Goal: Task Accomplishment & Management: Manage account settings

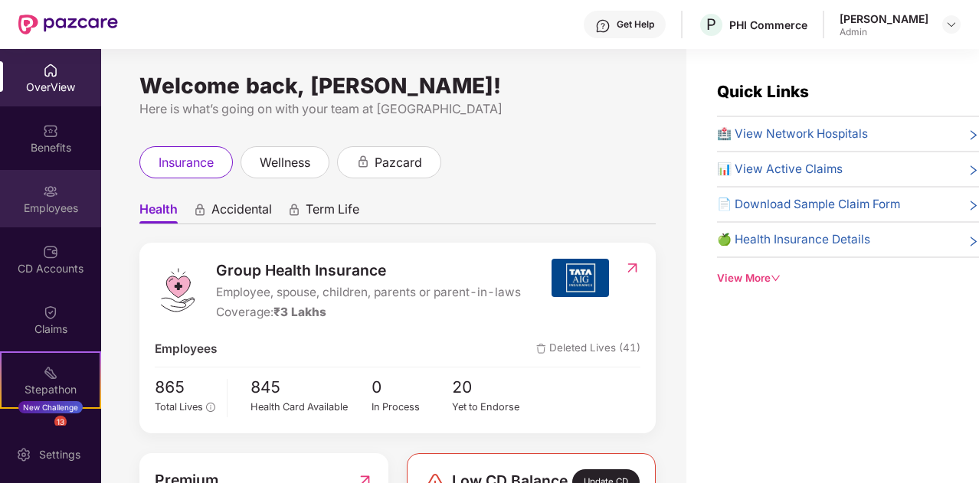
click at [86, 198] on div "Employees" at bounding box center [50, 198] width 101 height 57
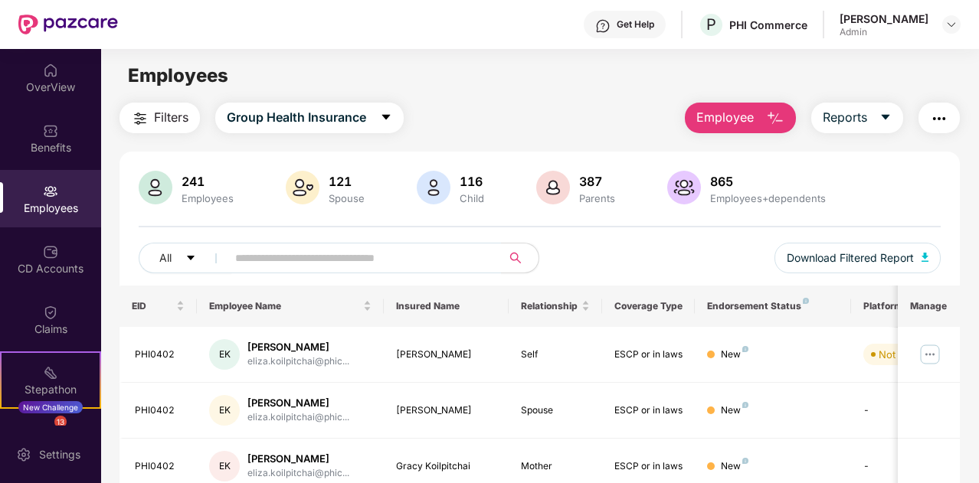
click at [729, 116] on span "Employee" at bounding box center [724, 117] width 57 height 19
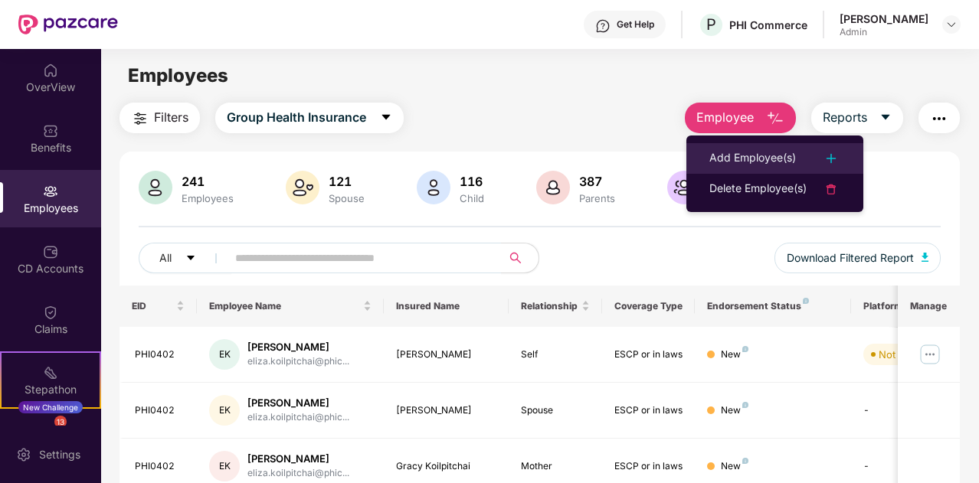
click at [734, 149] on div "Add Employee(s)" at bounding box center [752, 158] width 87 height 18
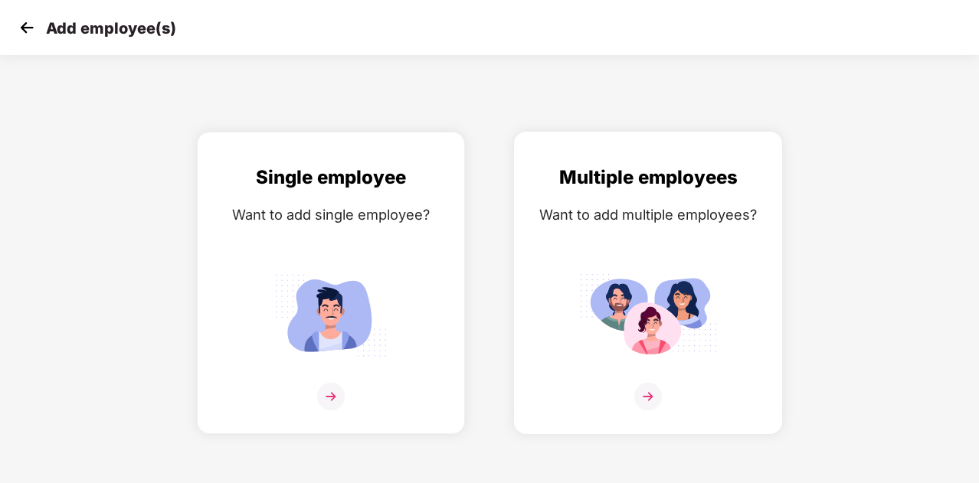
click at [636, 291] on img at bounding box center [648, 315] width 138 height 96
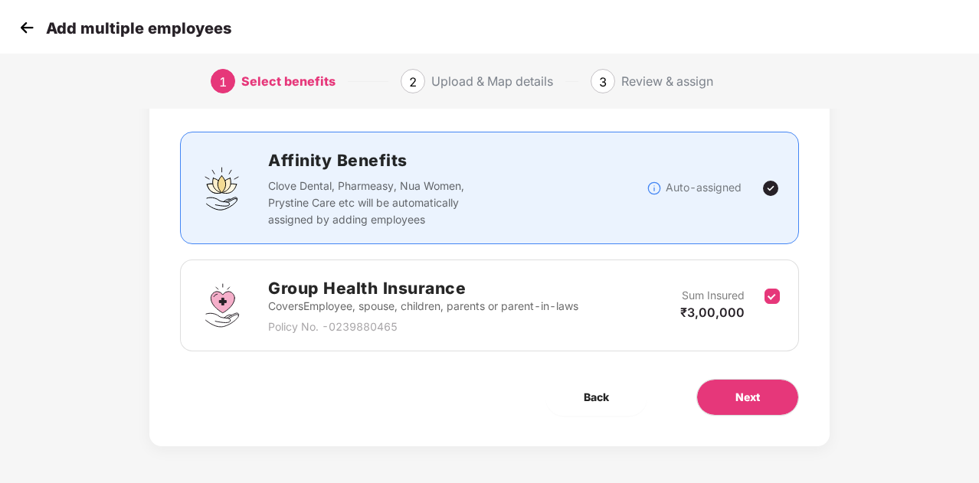
scroll to position [81, 0]
click at [760, 393] on button "Next" at bounding box center [747, 397] width 103 height 37
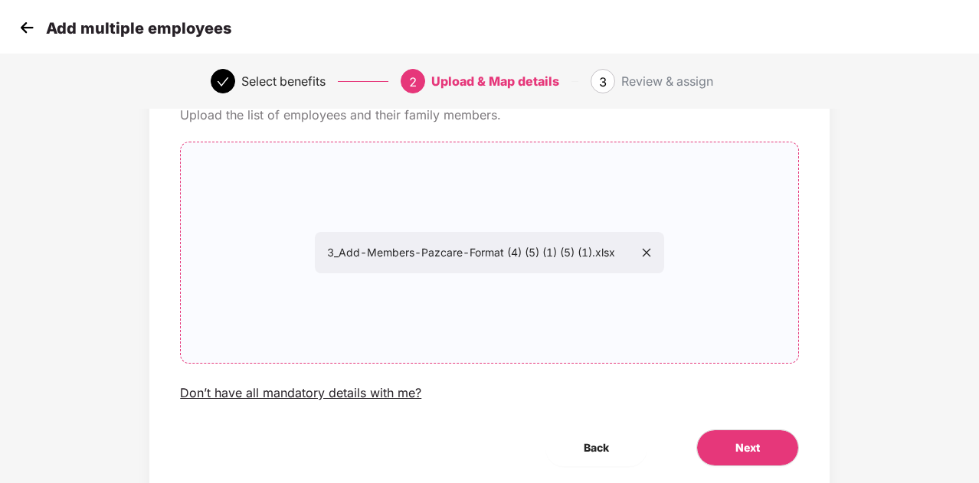
scroll to position [132, 0]
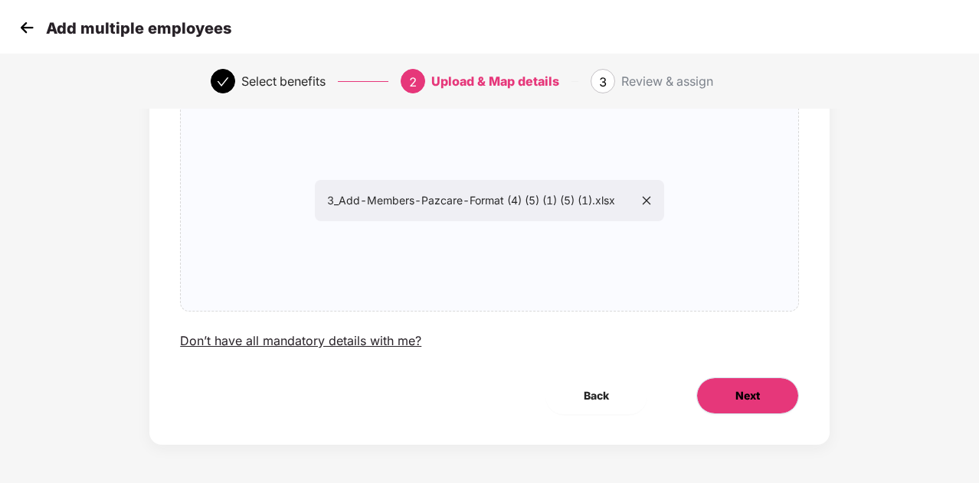
click at [748, 397] on span "Next" at bounding box center [747, 395] width 25 height 17
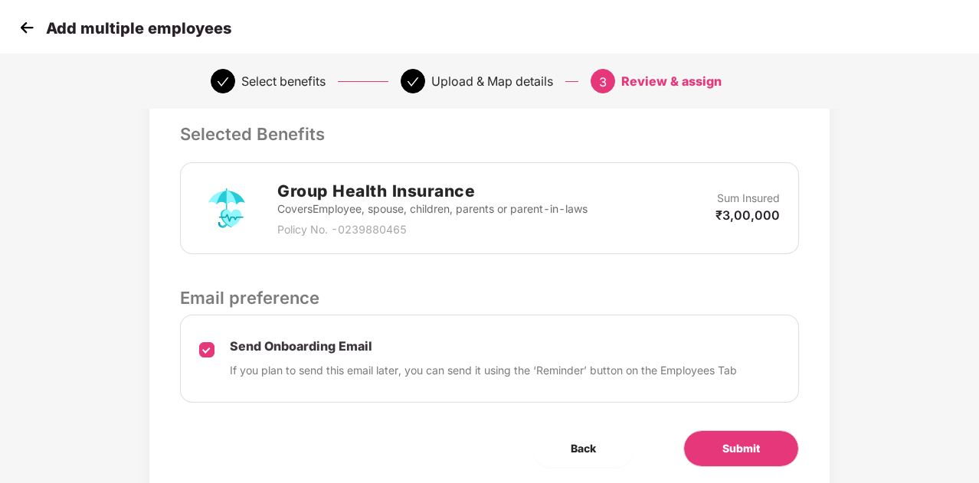
scroll to position [385, 0]
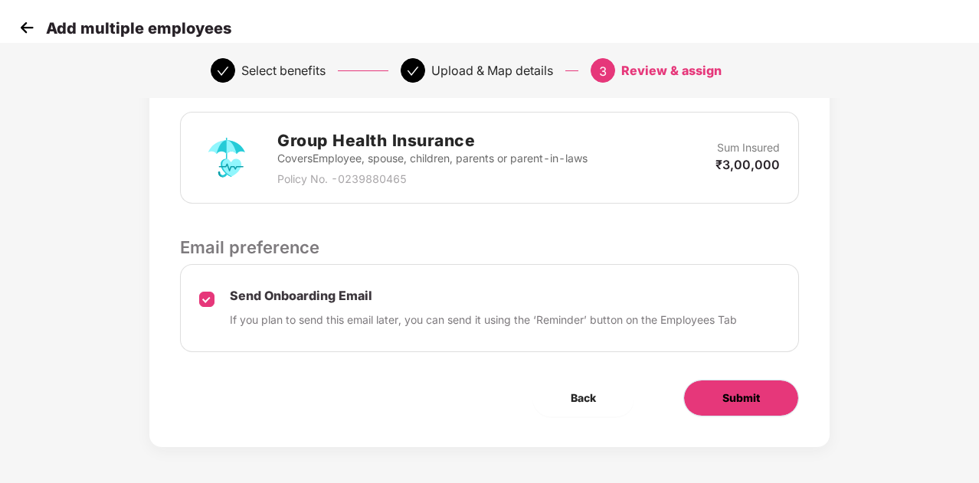
click at [744, 394] on span "Submit" at bounding box center [741, 398] width 38 height 17
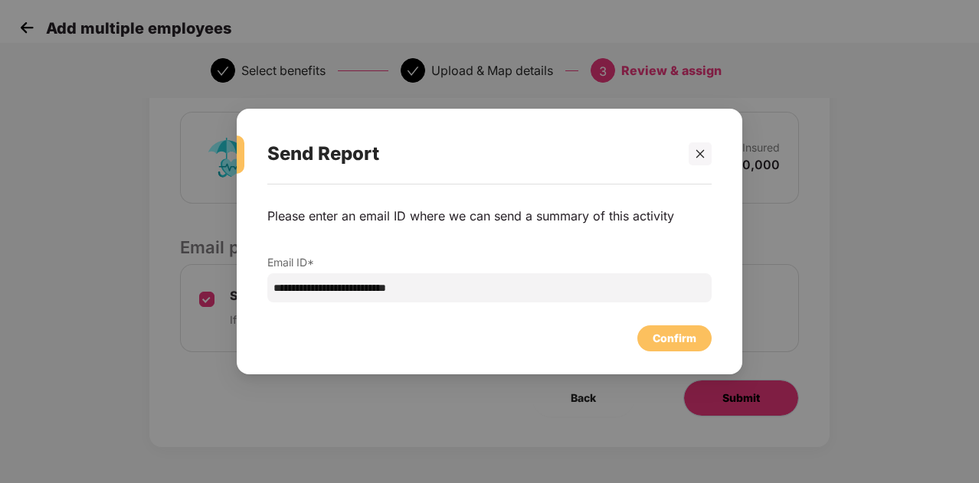
scroll to position [0, 0]
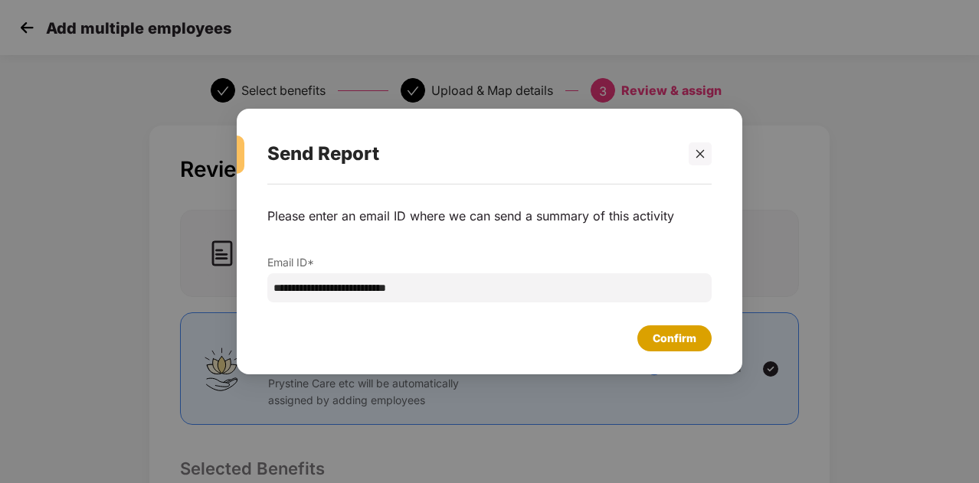
click at [681, 338] on div "Confirm" at bounding box center [674, 338] width 44 height 17
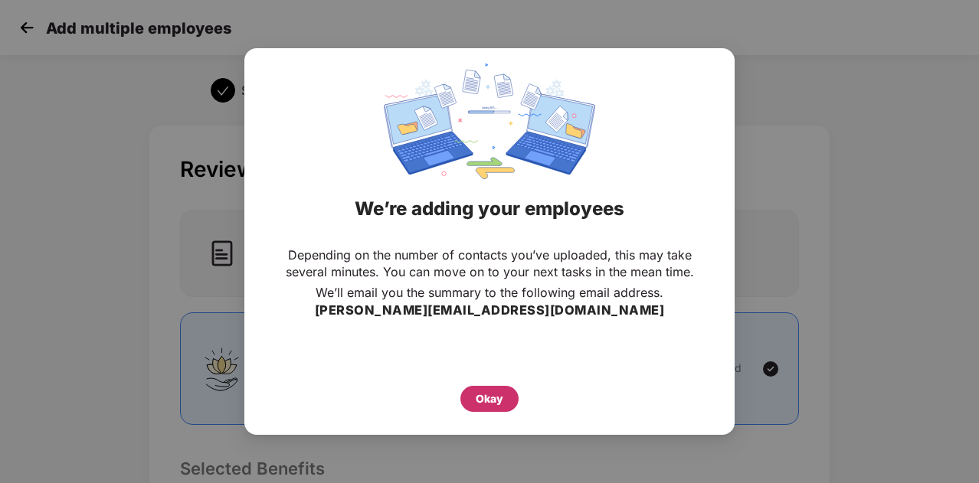
click at [493, 396] on div "Okay" at bounding box center [490, 399] width 28 height 17
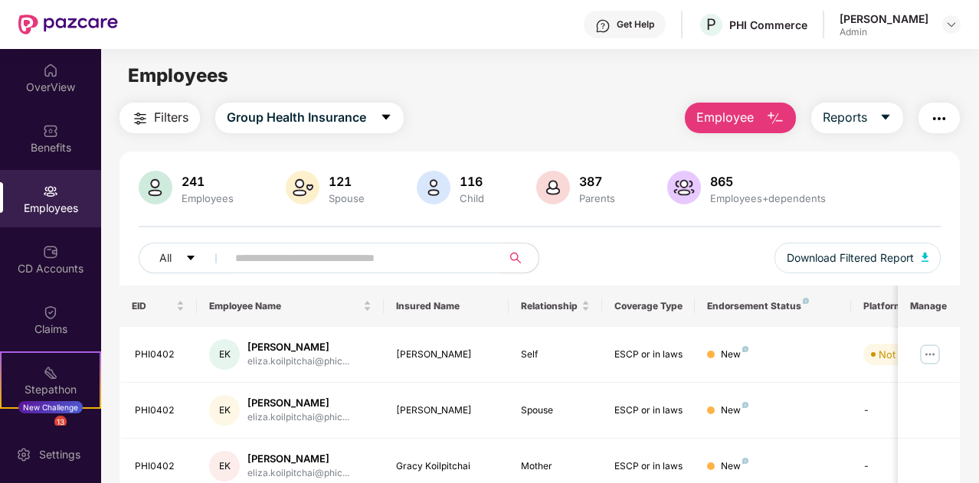
click at [355, 264] on input "text" at bounding box center [358, 258] width 246 height 23
click at [362, 252] on input "text" at bounding box center [358, 258] width 246 height 23
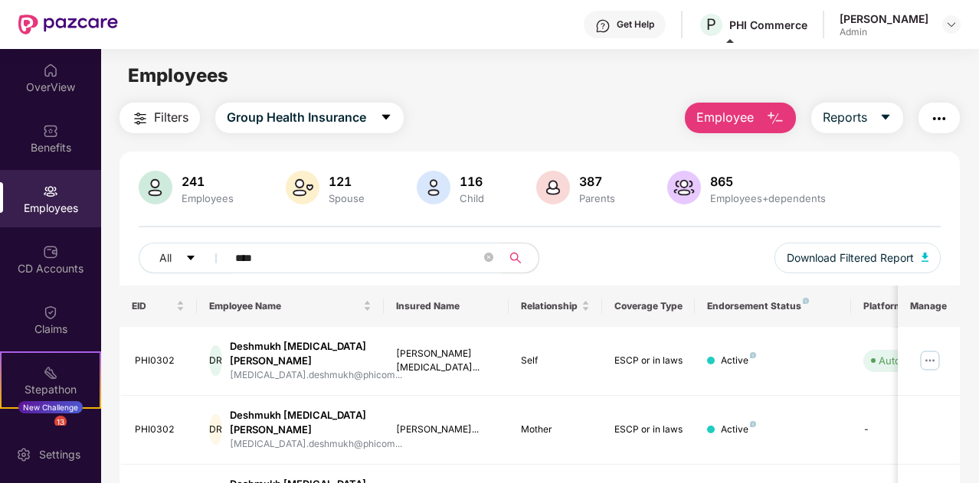
click at [43, 201] on div "Employees" at bounding box center [50, 208] width 101 height 15
click at [274, 249] on input "****" at bounding box center [358, 258] width 246 height 23
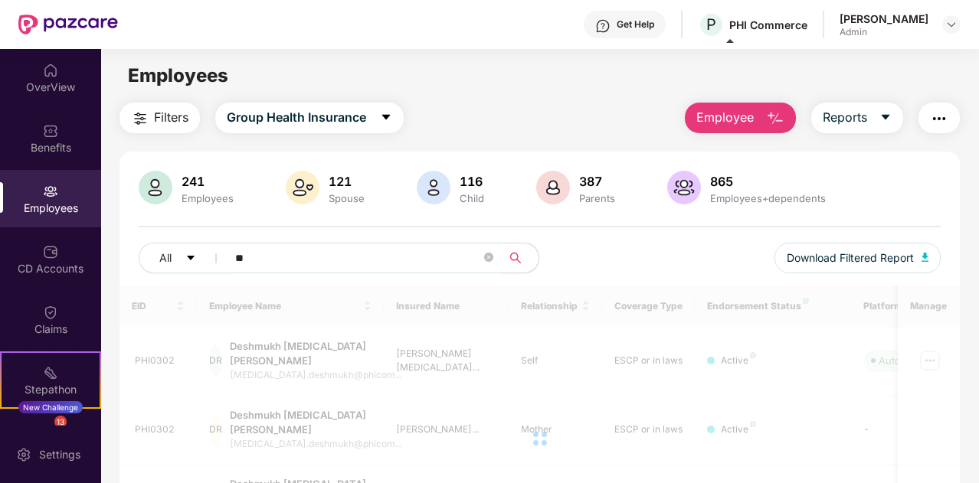
type input "*"
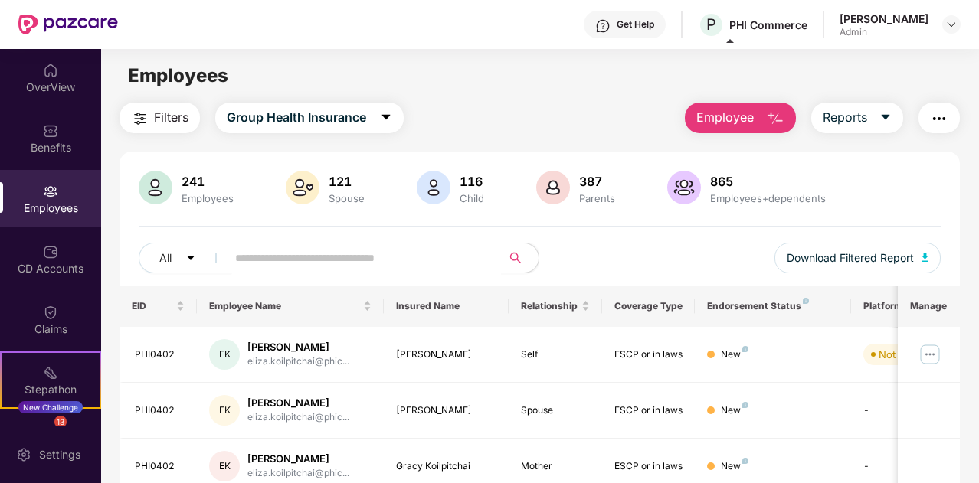
click at [397, 263] on input "text" at bounding box center [358, 258] width 246 height 23
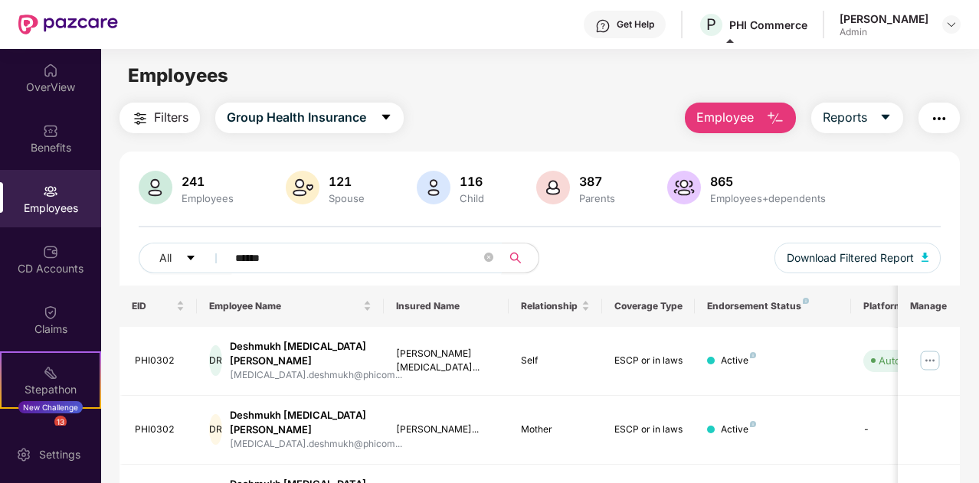
type input "******"
click at [745, 120] on span "Employee" at bounding box center [724, 117] width 57 height 19
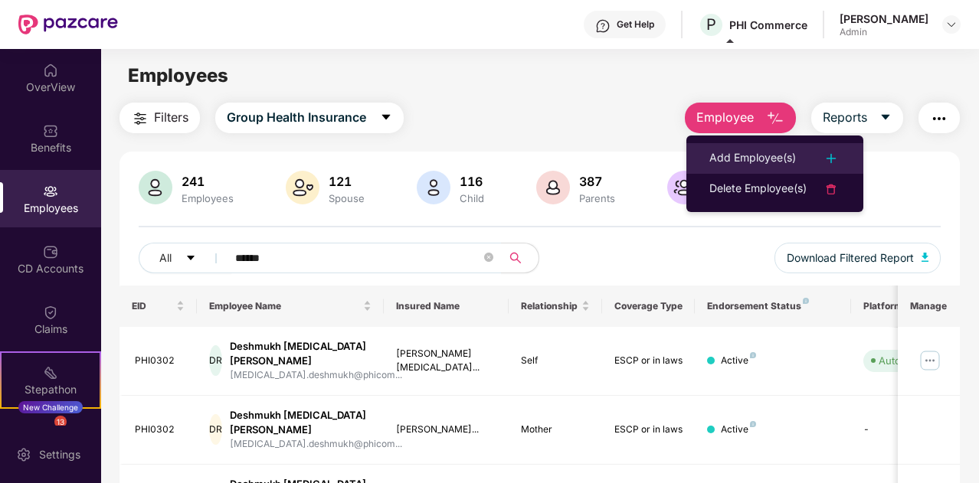
click at [742, 159] on div "Add Employee(s)" at bounding box center [752, 158] width 87 height 18
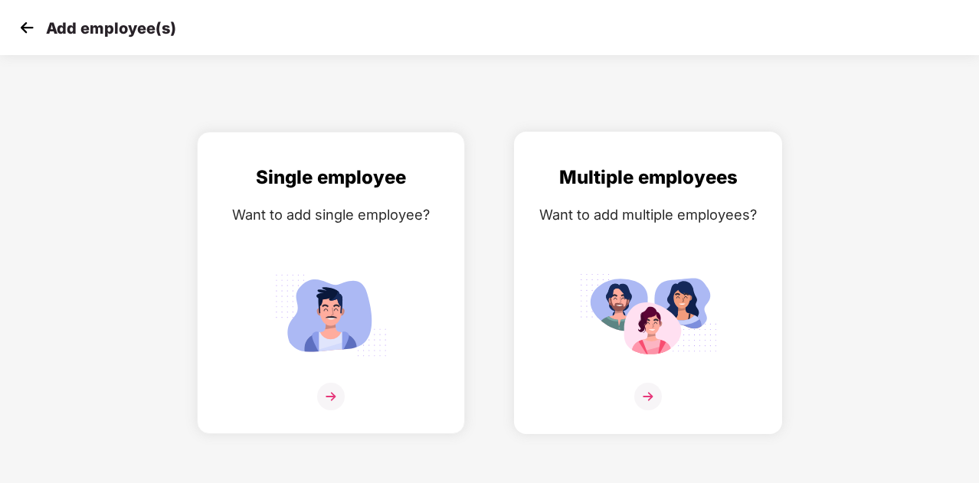
click at [664, 312] on img at bounding box center [648, 315] width 138 height 96
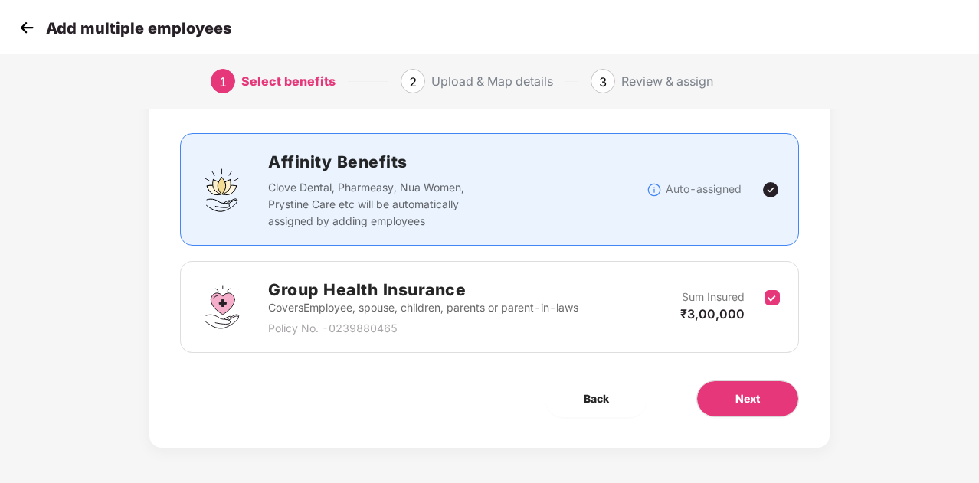
scroll to position [81, 0]
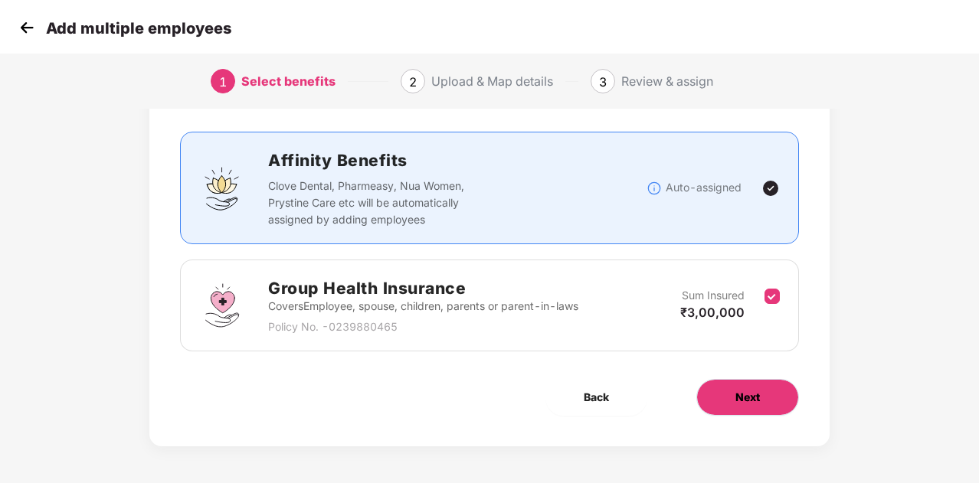
click at [727, 393] on button "Next" at bounding box center [747, 397] width 103 height 37
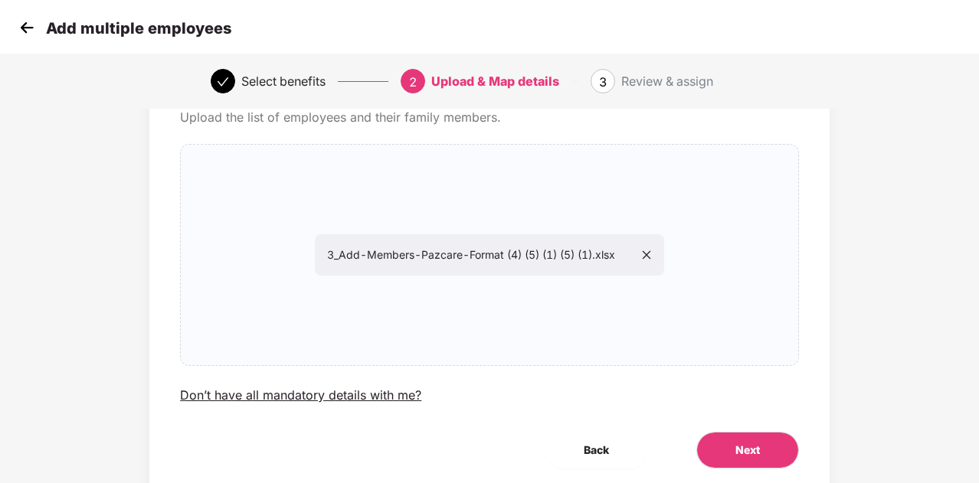
scroll to position [132, 0]
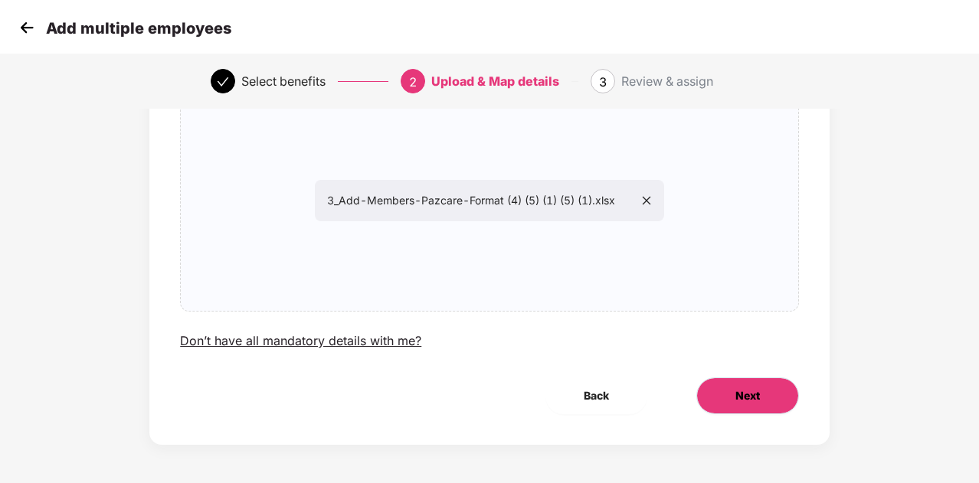
click at [731, 384] on button "Next" at bounding box center [747, 396] width 103 height 37
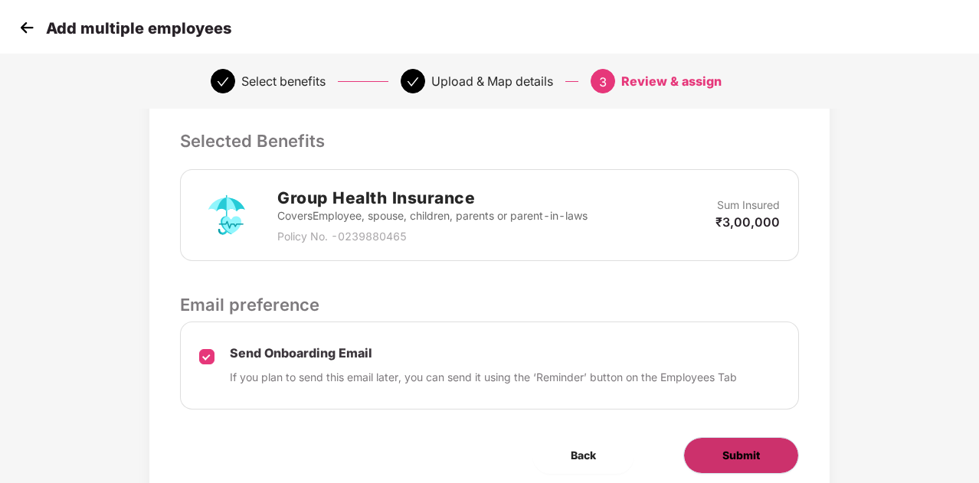
scroll to position [385, 0]
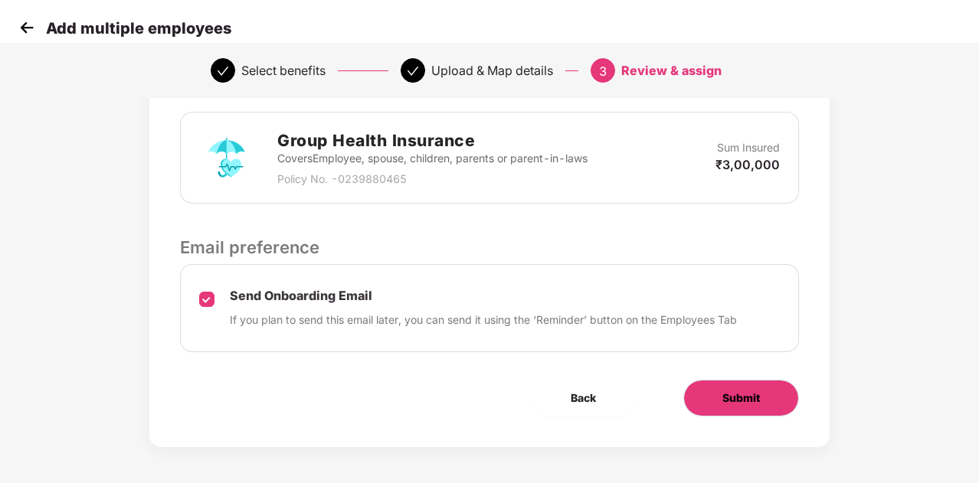
click at [729, 397] on span "Submit" at bounding box center [741, 398] width 38 height 17
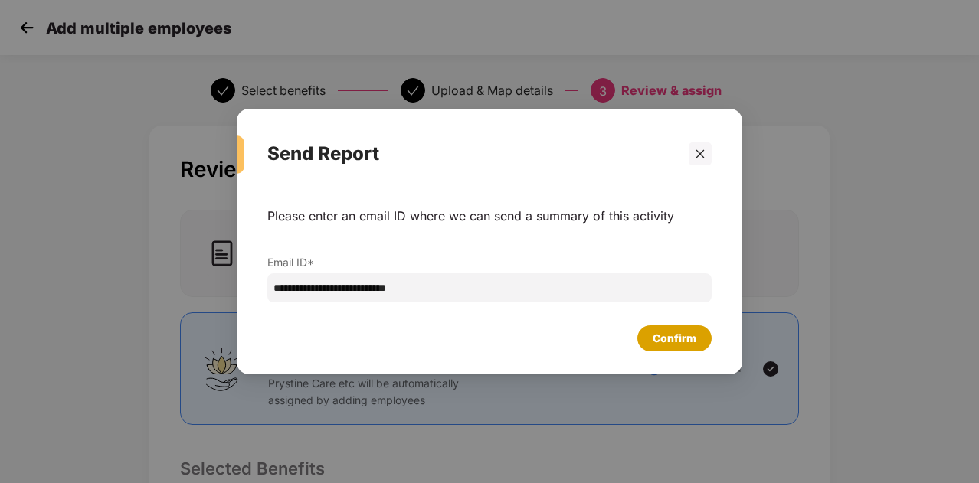
click at [689, 341] on div "Confirm" at bounding box center [674, 338] width 44 height 17
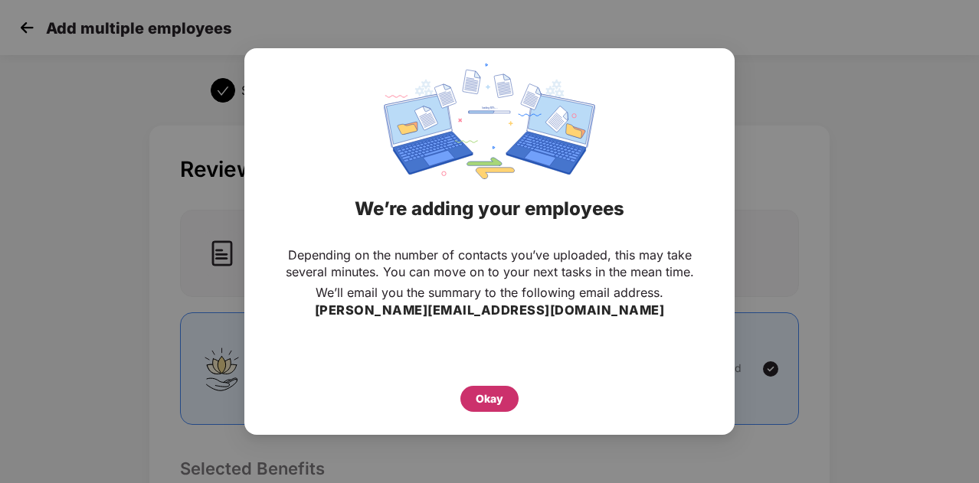
click at [499, 410] on div "Okay" at bounding box center [489, 399] width 58 height 26
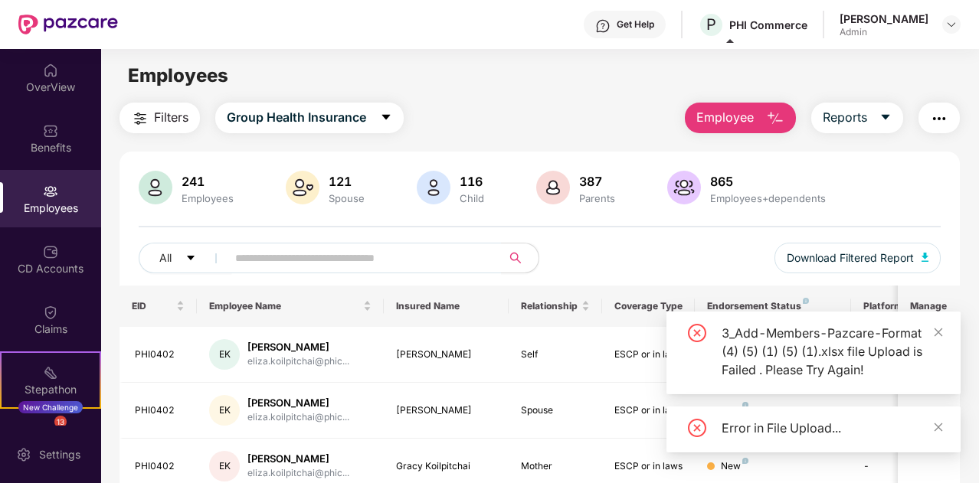
click at [789, 429] on div "Error in File Upload..." at bounding box center [831, 428] width 221 height 18
click at [835, 337] on div "3_Add-Members-Pazcare-Format (4) (5) (1) (5) (1).xlsx file Upload is Failed . P…" at bounding box center [831, 351] width 221 height 55
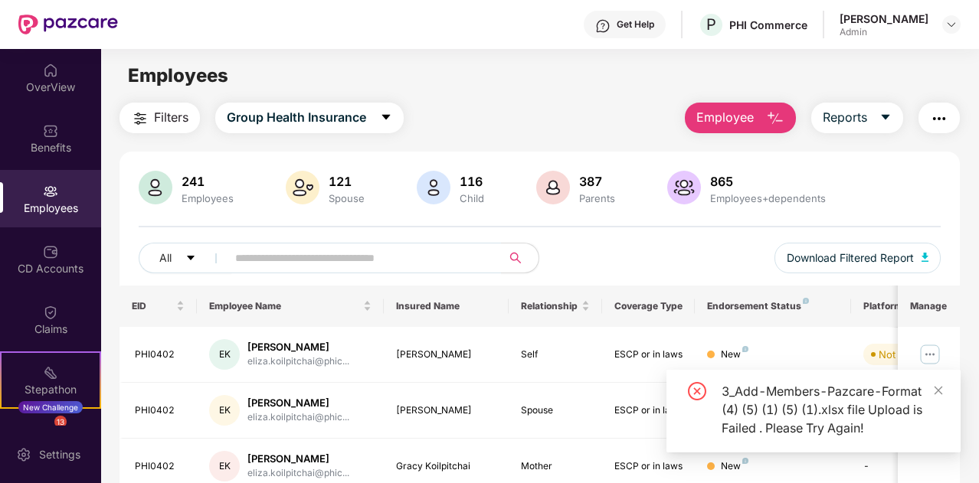
click at [823, 391] on div "3_Add-Members-Pazcare-Format (4) (5) (1) (5) (1).xlsx file Upload is Failed . P…" at bounding box center [831, 409] width 221 height 55
click at [827, 390] on div "3_Add-Members-Pazcare-Format (4) (5) (1) (5) (1).xlsx file Upload is Failed . P…" at bounding box center [831, 409] width 221 height 55
click at [825, 388] on div "3_Add-Members-Pazcare-Format (4) (5) (1) (5) (1).xlsx file Upload is Failed . P…" at bounding box center [831, 409] width 221 height 55
click at [796, 382] on div "3_Add-Members-Pazcare-Format (4) (5) (1) (5) (1).xlsx file Upload is Failed . P…" at bounding box center [831, 409] width 221 height 55
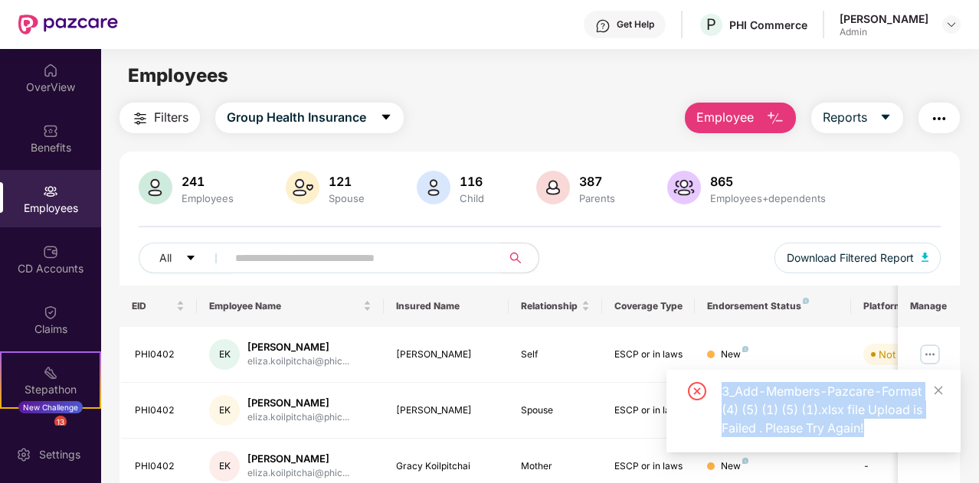
click at [796, 382] on div "3_Add-Members-Pazcare-Format (4) (5) (1) (5) (1).xlsx file Upload is Failed . P…" at bounding box center [831, 409] width 221 height 55
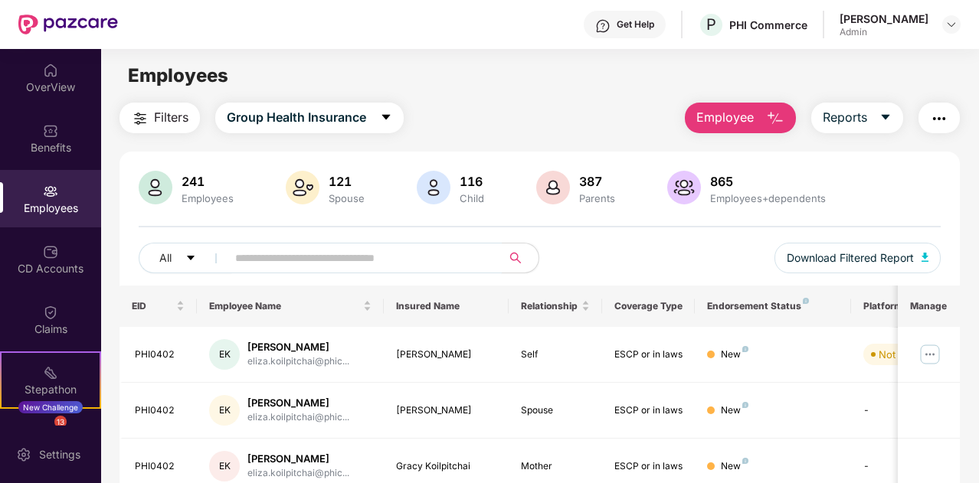
click at [354, 256] on input "text" at bounding box center [358, 258] width 246 height 23
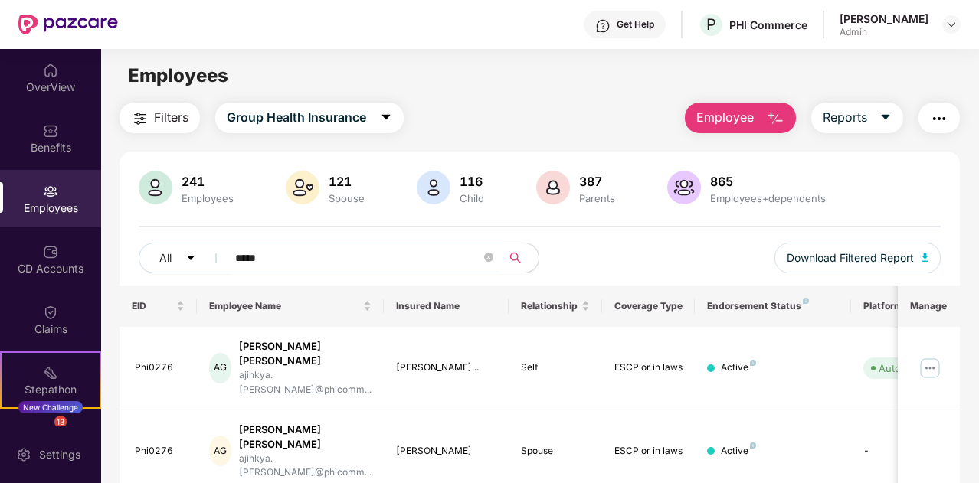
type input "*****"
click at [750, 120] on span "Employee" at bounding box center [724, 117] width 57 height 19
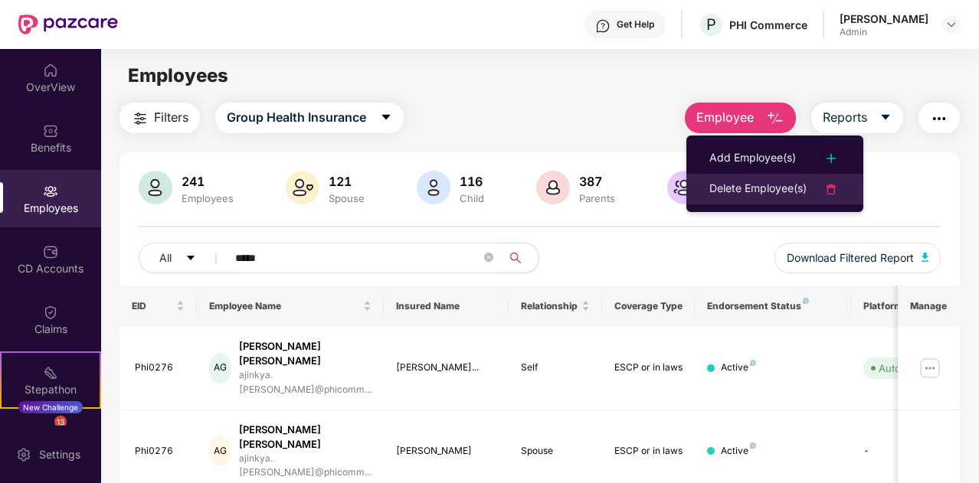
click at [761, 187] on div "Delete Employee(s)" at bounding box center [757, 189] width 97 height 18
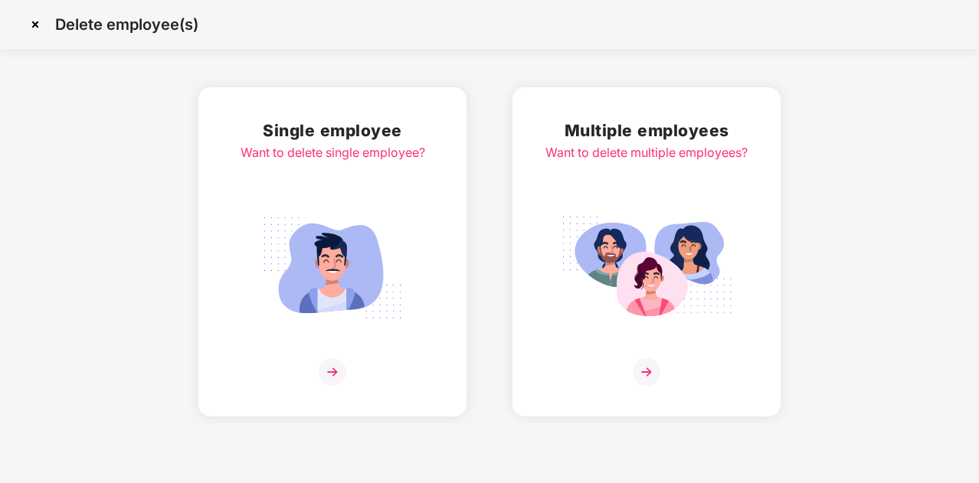
click at [671, 252] on img at bounding box center [647, 267] width 172 height 119
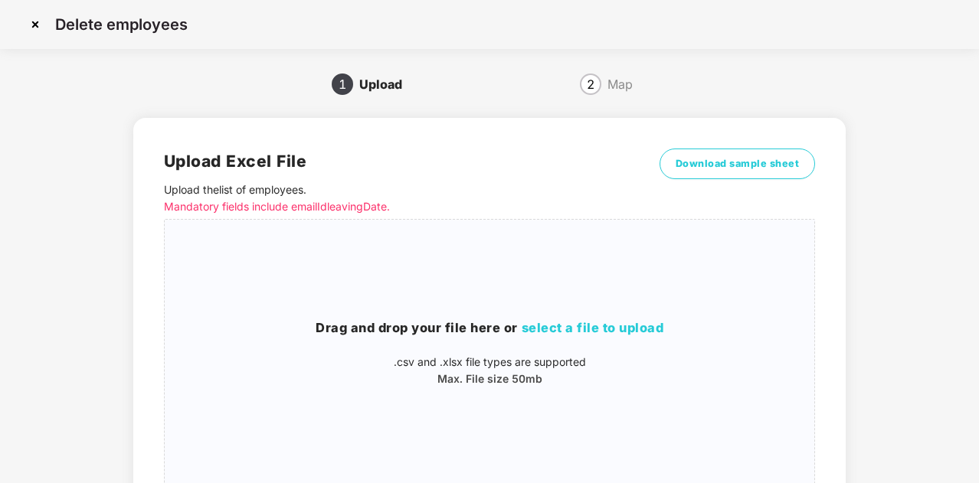
click at [35, 22] on img at bounding box center [35, 24] width 25 height 25
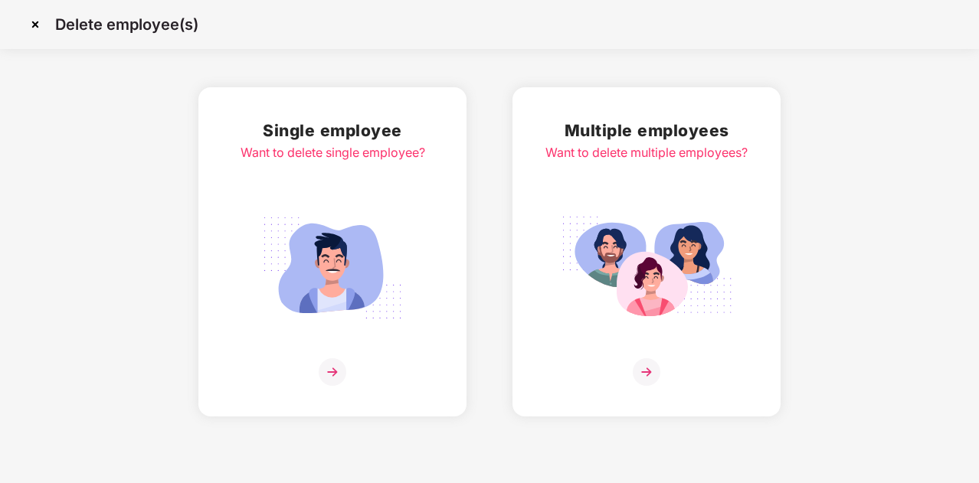
click at [371, 230] on img at bounding box center [333, 267] width 172 height 119
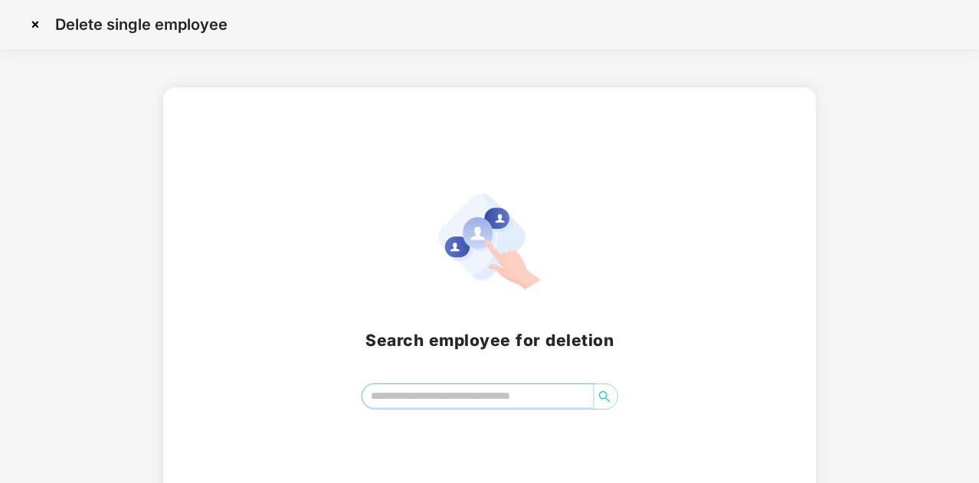
drag, startPoint x: 473, startPoint y: 390, endPoint x: 475, endPoint y: 402, distance: 12.3
click at [475, 397] on input "search" at bounding box center [477, 395] width 230 height 23
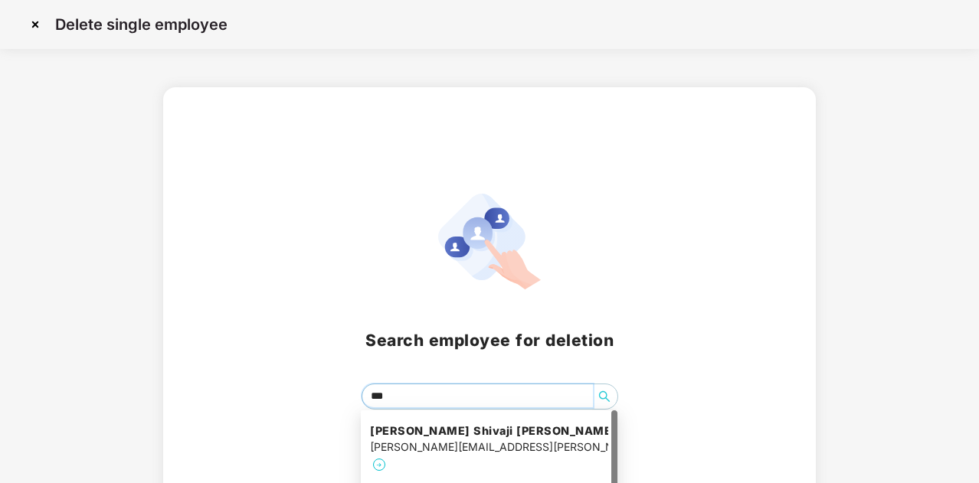
type input "****"
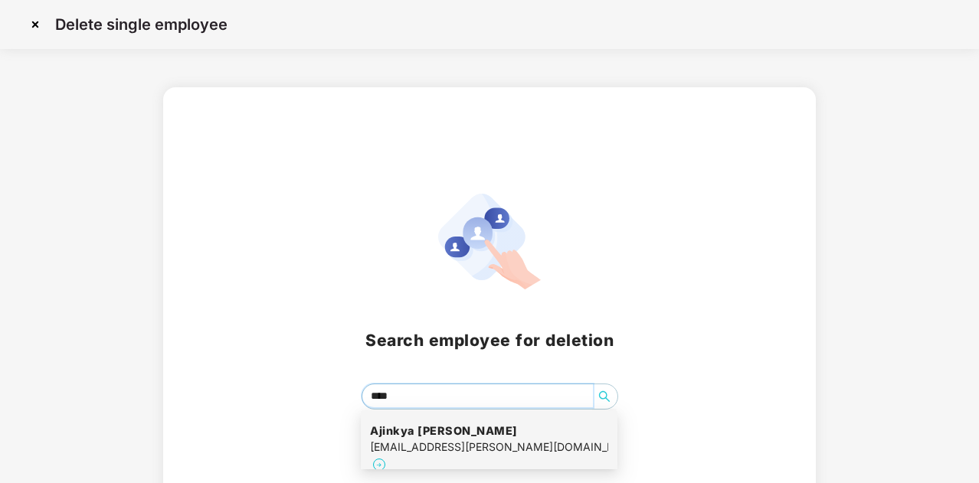
click at [385, 451] on div "[EMAIL_ADDRESS][PERSON_NAME][DOMAIN_NAME]" at bounding box center [489, 447] width 238 height 17
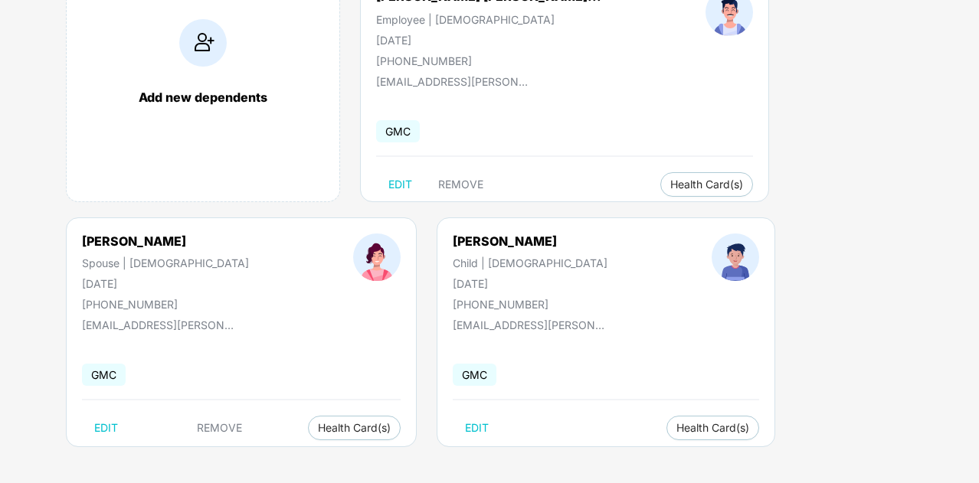
scroll to position [170, 0]
click at [469, 178] on span "REMOVE" at bounding box center [460, 183] width 45 height 12
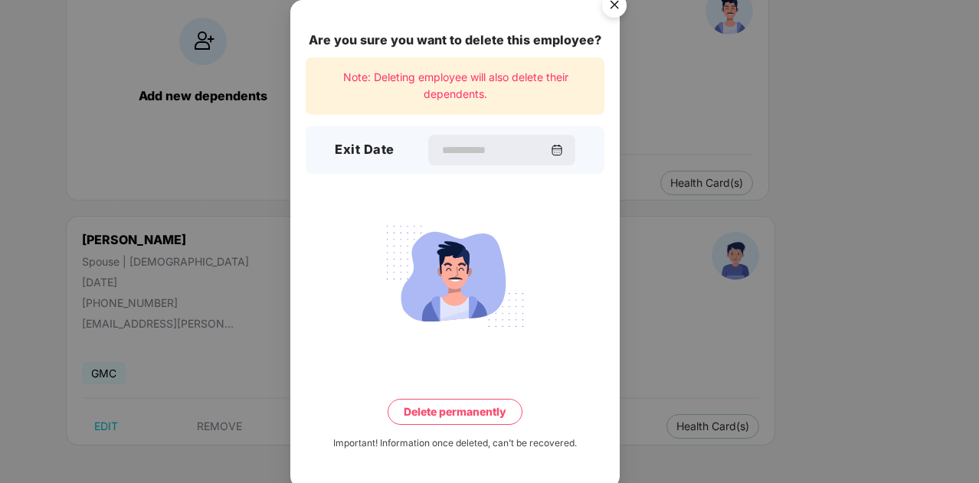
click at [561, 152] on img at bounding box center [557, 150] width 12 height 12
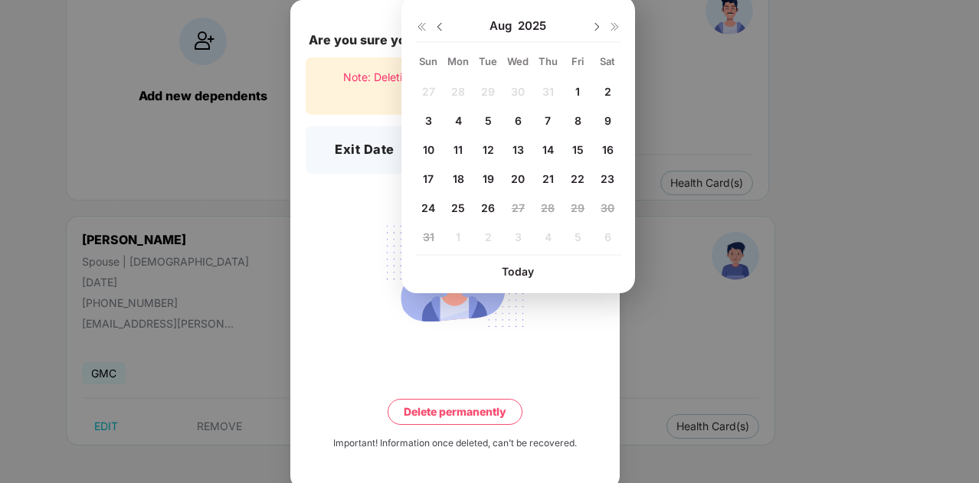
click at [461, 150] on span "11" at bounding box center [457, 149] width 9 height 13
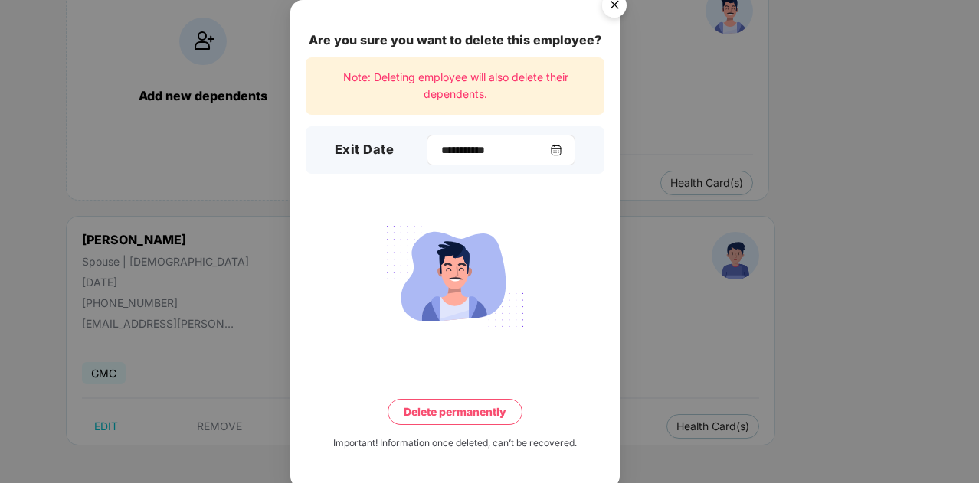
click at [562, 155] on img at bounding box center [556, 150] width 12 height 12
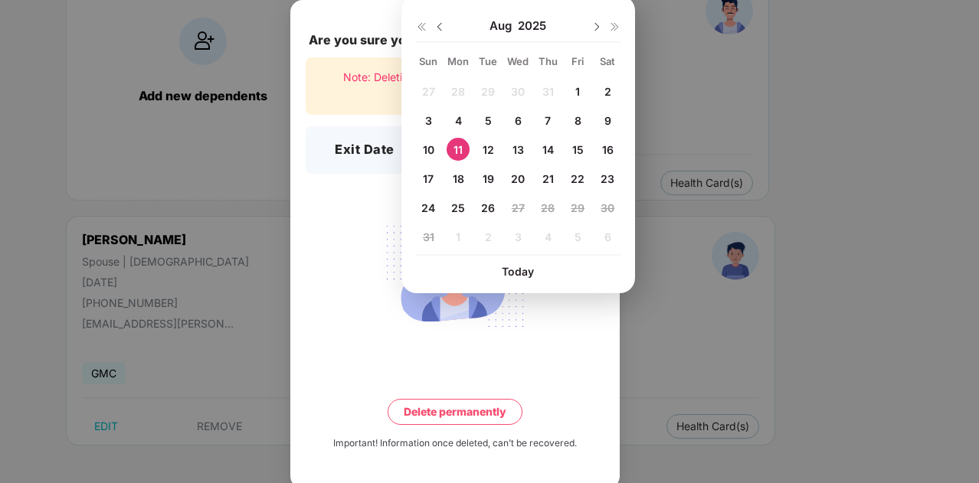
click at [456, 178] on span "18" at bounding box center [458, 178] width 11 height 13
type input "**********"
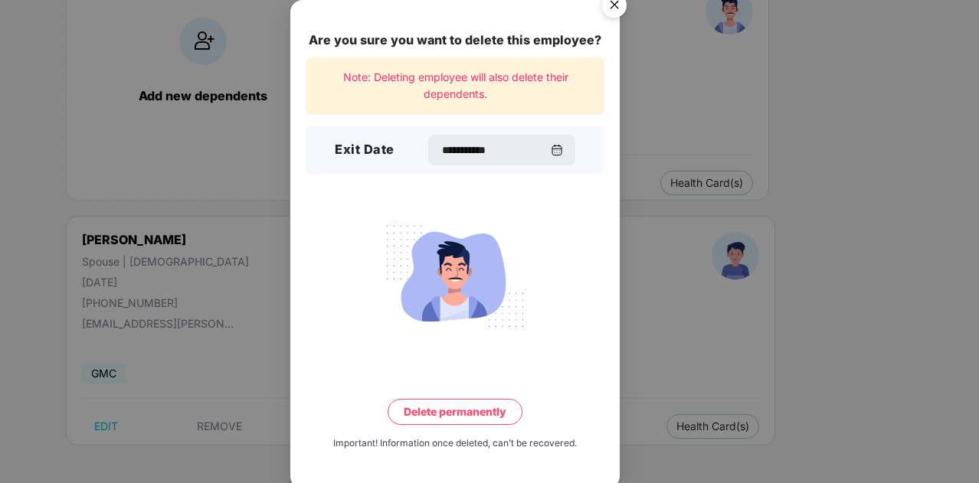
click at [482, 414] on button "Delete permanently" at bounding box center [454, 412] width 135 height 26
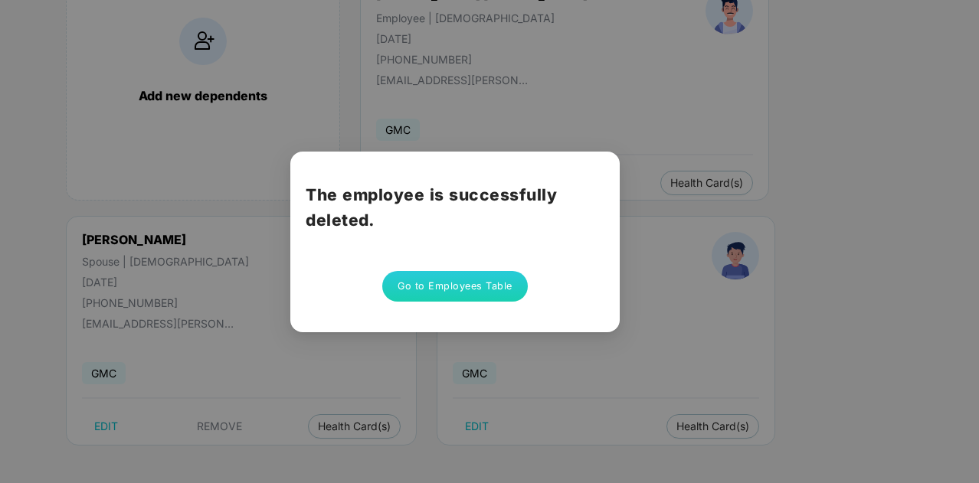
click at [455, 290] on button "Go to Employees Table" at bounding box center [454, 286] width 145 height 31
